Goal: Navigation & Orientation: Find specific page/section

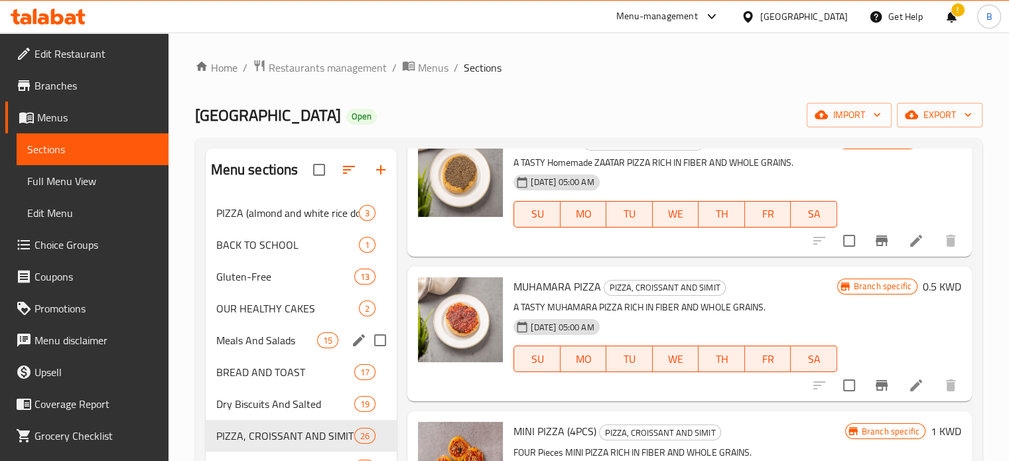
scroll to position [192, 0]
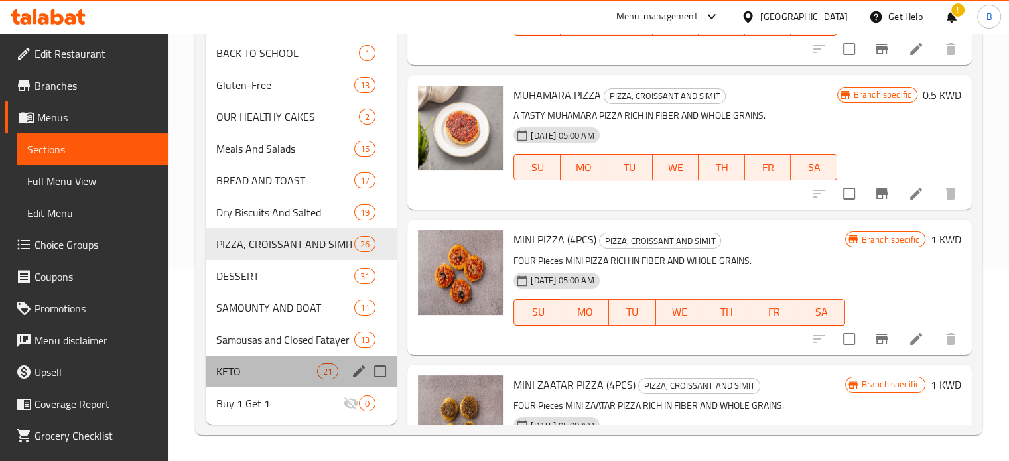
click at [252, 356] on div "KETO 21" at bounding box center [302, 372] width 192 height 32
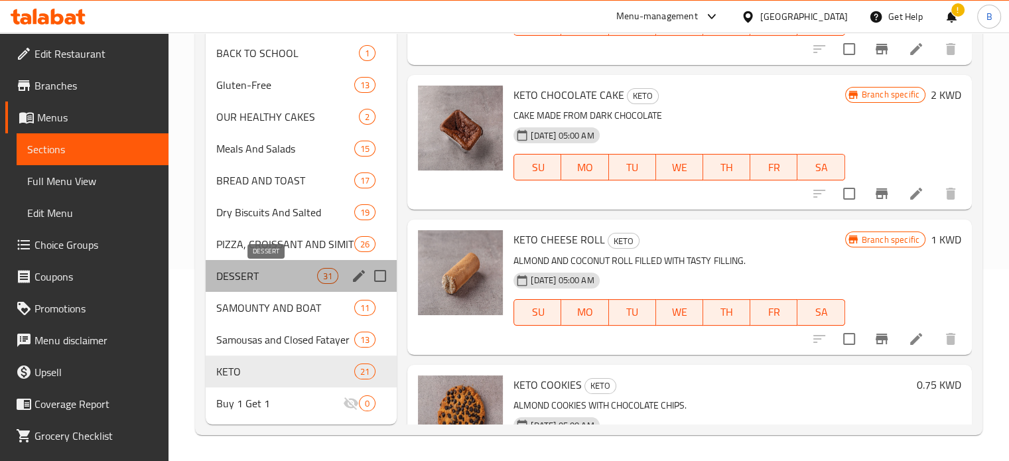
click at [249, 278] on span "DESSERT" at bounding box center [267, 276] width 102 height 16
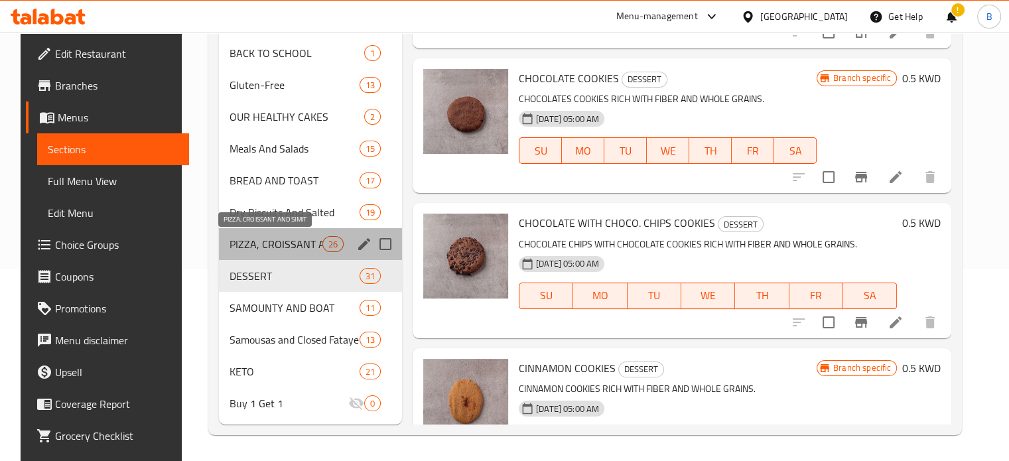
click at [273, 246] on span "PIZZA, CROISSANT AND SIMIT" at bounding box center [276, 244] width 93 height 16
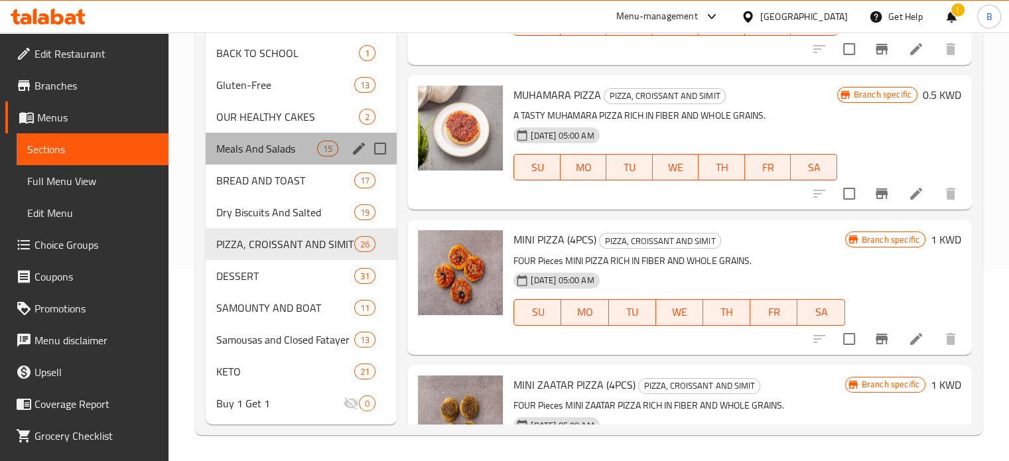
click at [281, 158] on div "Meals And Salads 15" at bounding box center [302, 149] width 192 height 32
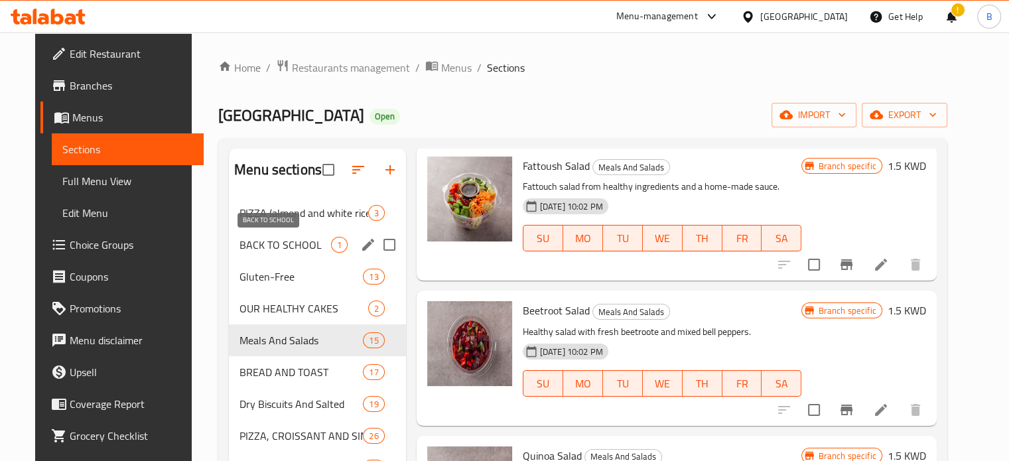
click at [275, 237] on span "BACK TO SCHOOL" at bounding box center [286, 245] width 92 height 16
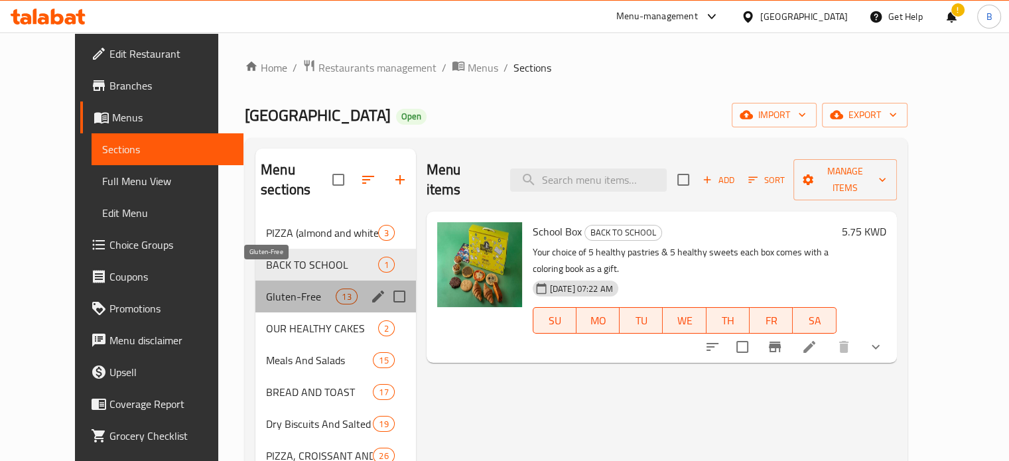
click at [279, 289] on span "Gluten-Free" at bounding box center [301, 297] width 70 height 16
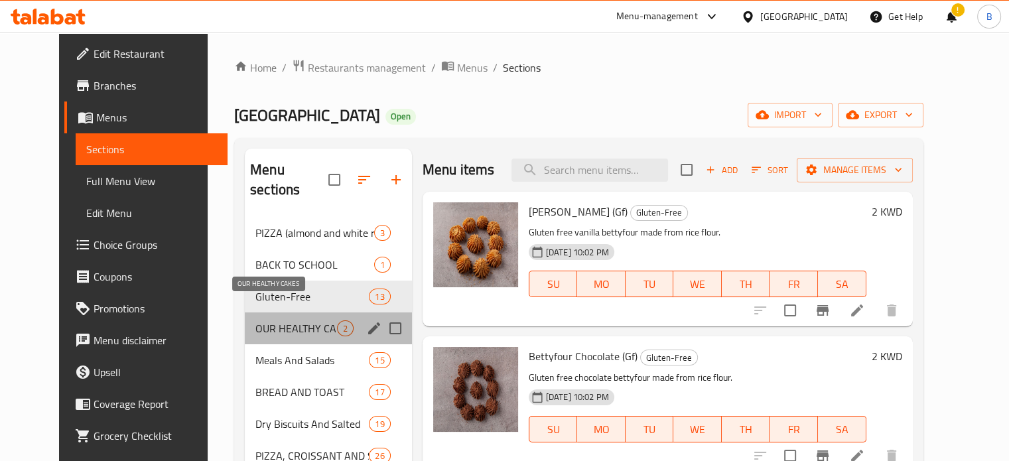
click at [256, 321] on span "OUR HEALTHY CAKES" at bounding box center [297, 329] width 82 height 16
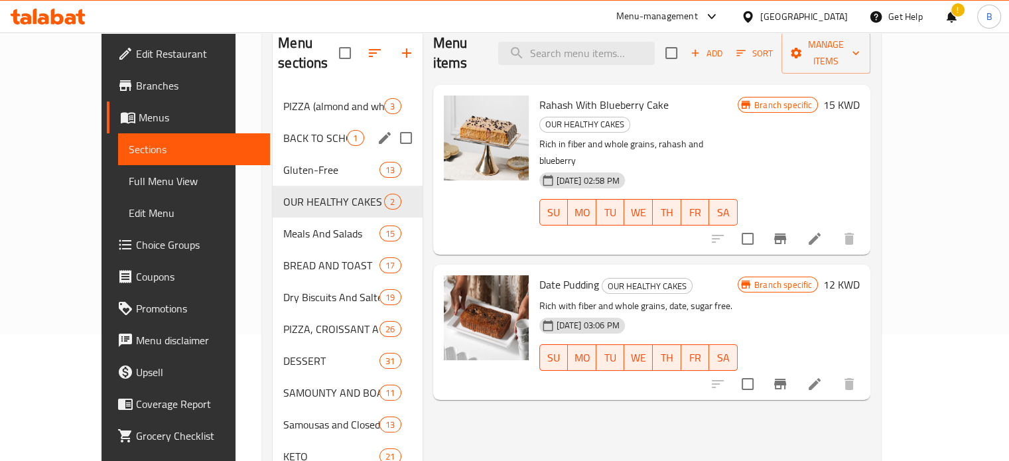
scroll to position [192, 0]
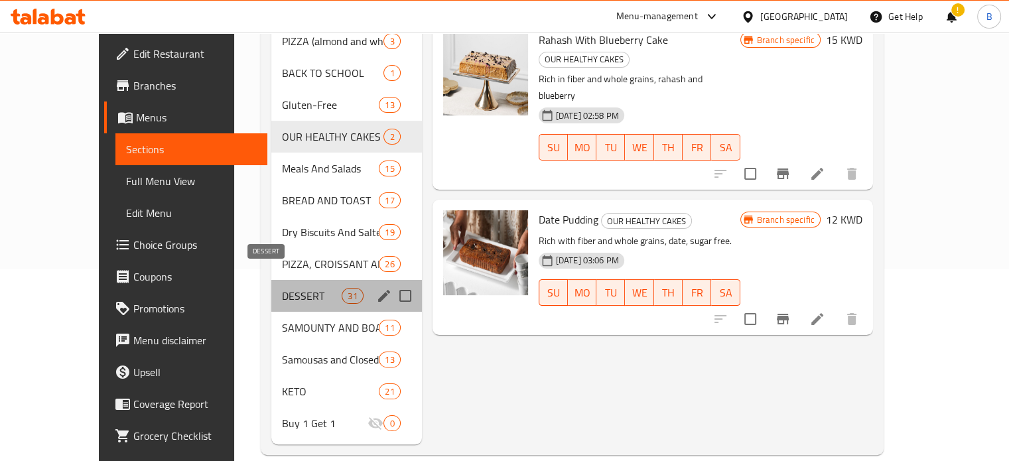
click at [282, 288] on span "DESSERT" at bounding box center [312, 296] width 60 height 16
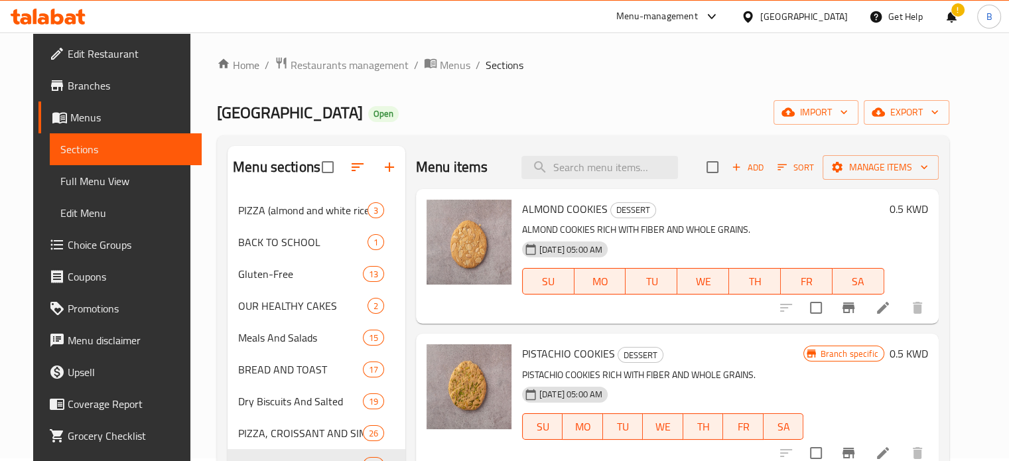
scroll to position [3, 0]
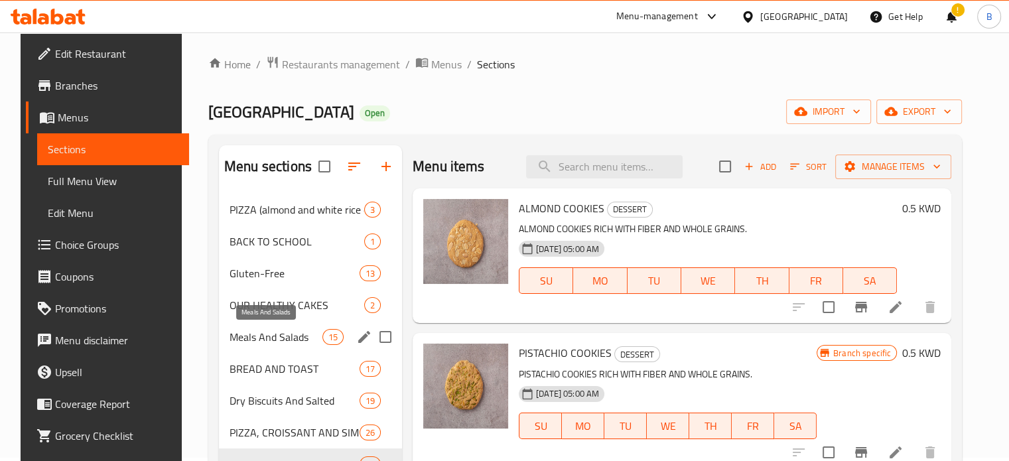
click at [252, 332] on span "Meals And Salads" at bounding box center [276, 337] width 93 height 16
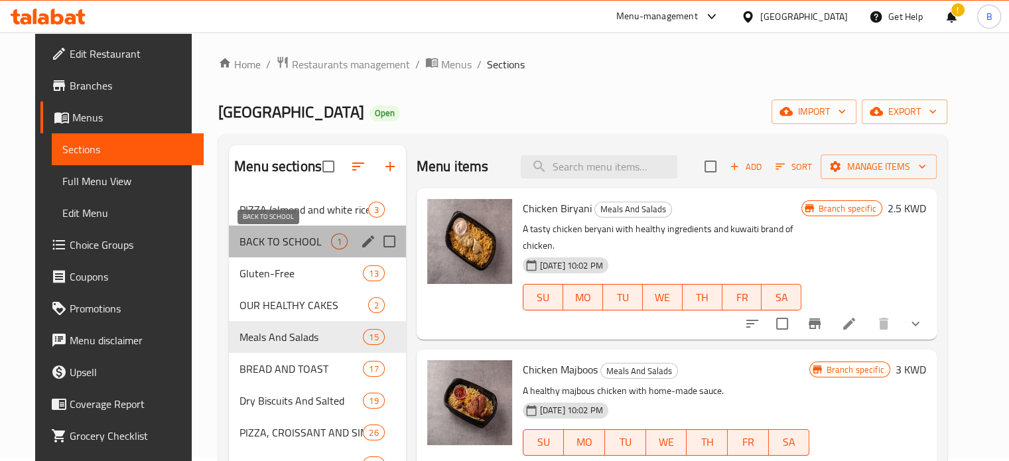
click at [252, 246] on span "BACK TO SCHOOL" at bounding box center [286, 242] width 92 height 16
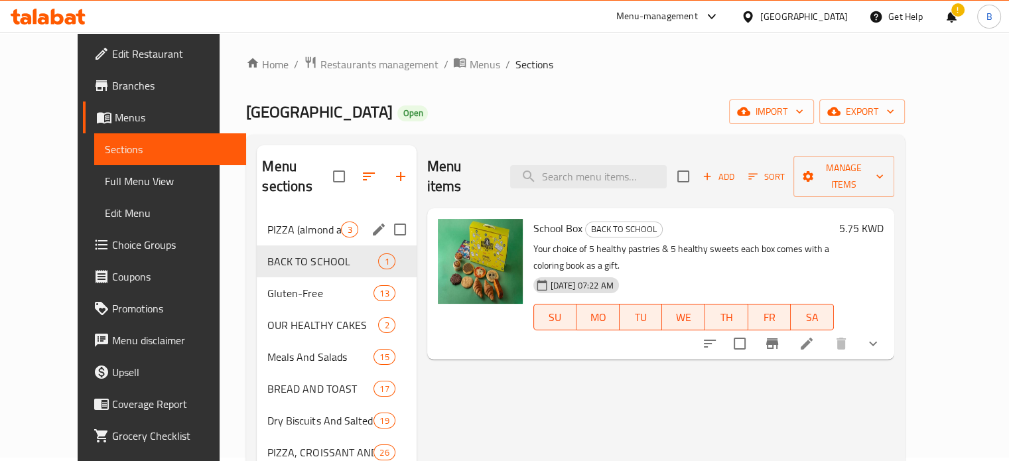
click at [262, 222] on div "PIZZA (almond and white rice dough) 3" at bounding box center [336, 230] width 159 height 32
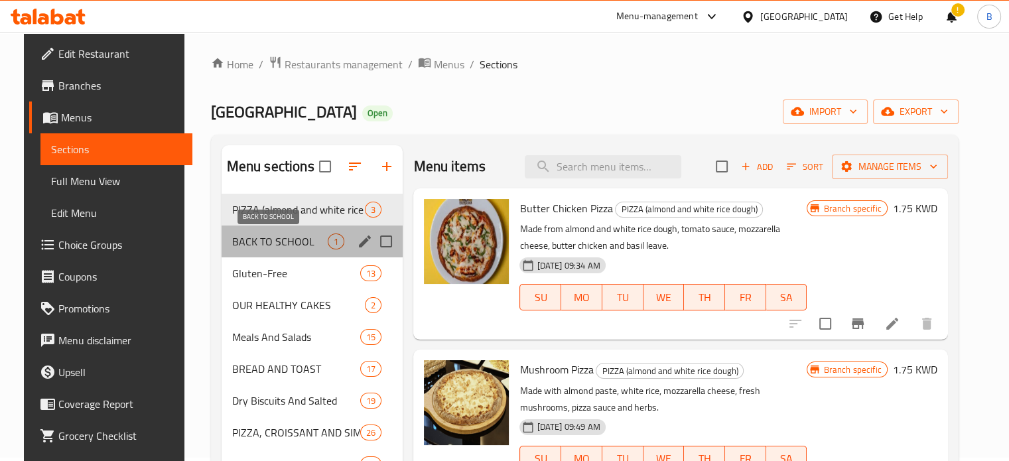
click at [263, 244] on span "BACK TO SCHOOL" at bounding box center [280, 242] width 96 height 16
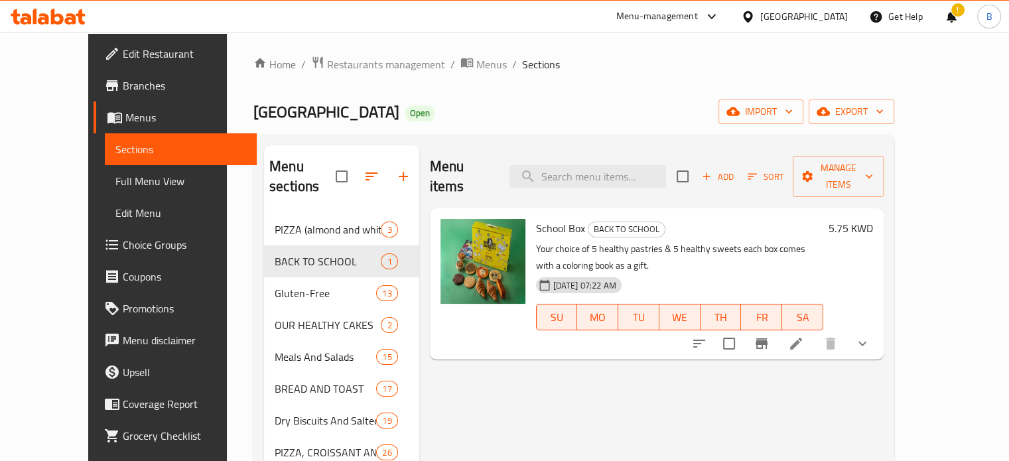
click at [895, 66] on ol "Home / Restaurants management / Menus / Sections" at bounding box center [574, 64] width 641 height 17
